Goal: Entertainment & Leisure: Consume media (video, audio)

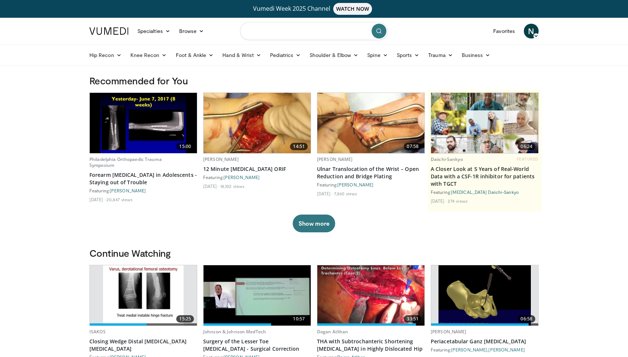
click at [295, 30] on input "Search topics, interventions" at bounding box center [314, 31] width 148 height 18
type input "**********"
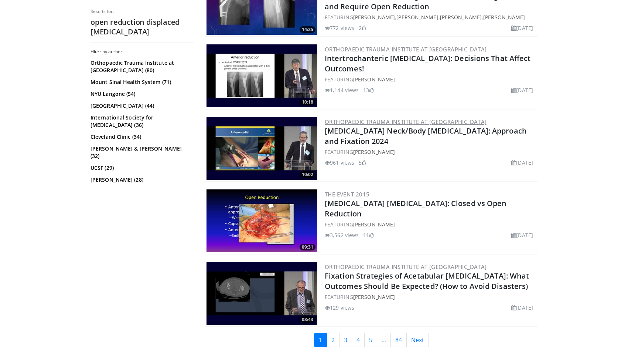
scroll to position [1728, 0]
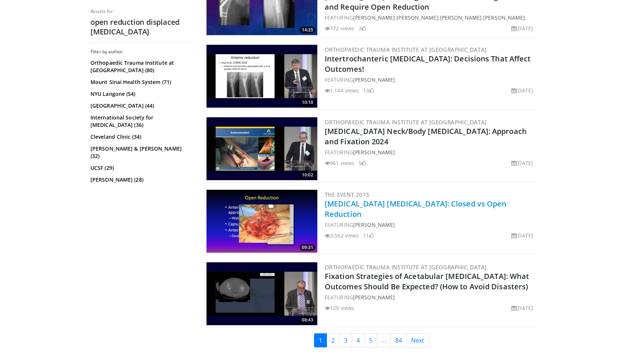
click at [400, 199] on link "[MEDICAL_DATA] [MEDICAL_DATA]: Closed vs Open Reduction" at bounding box center [416, 209] width 182 height 20
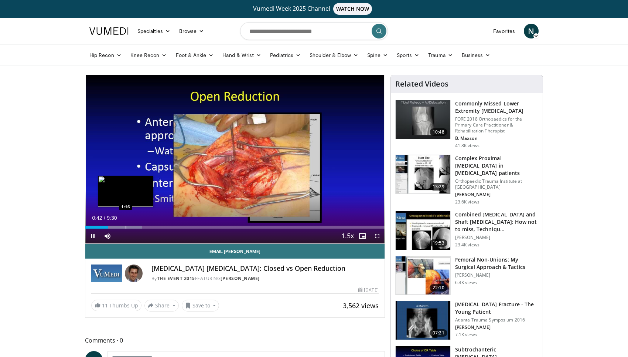
click at [126, 227] on div "Progress Bar" at bounding box center [126, 227] width 1 height 3
click at [139, 227] on div "Progress Bar" at bounding box center [138, 227] width 1 height 3
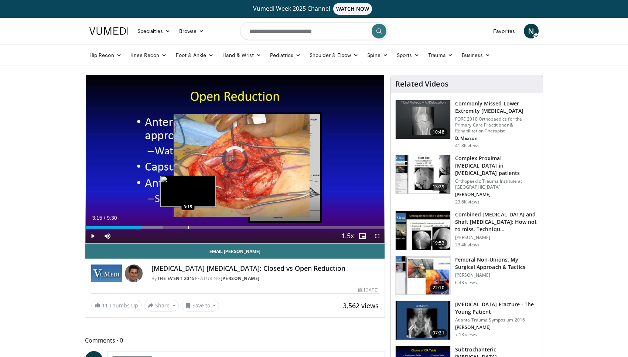
click at [188, 225] on div "Loaded : 26.02% 3:15 3:15" at bounding box center [234, 224] width 299 height 7
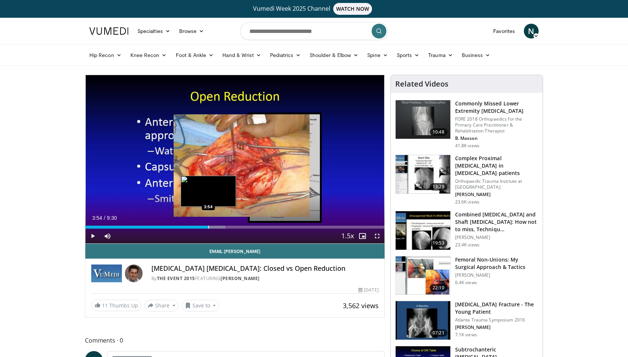
click at [208, 226] on div "Progress Bar" at bounding box center [208, 227] width 1 height 3
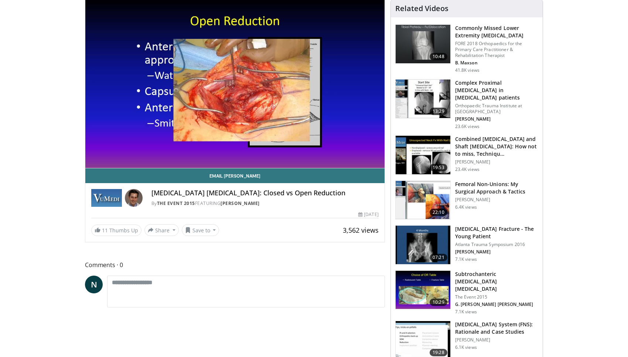
scroll to position [71, 0]
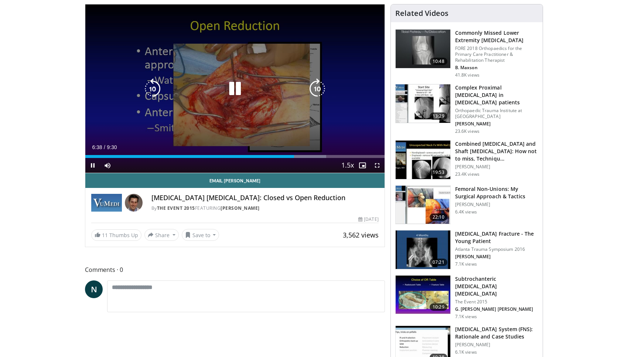
click at [235, 89] on icon "Video Player" at bounding box center [235, 88] width 21 height 21
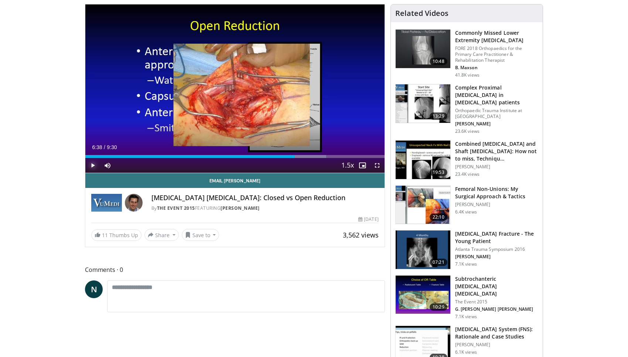
click at [91, 167] on span "Video Player" at bounding box center [92, 165] width 15 height 15
click at [93, 162] on span "Video Player" at bounding box center [92, 165] width 15 height 15
